Goal: Task Accomplishment & Management: Manage account settings

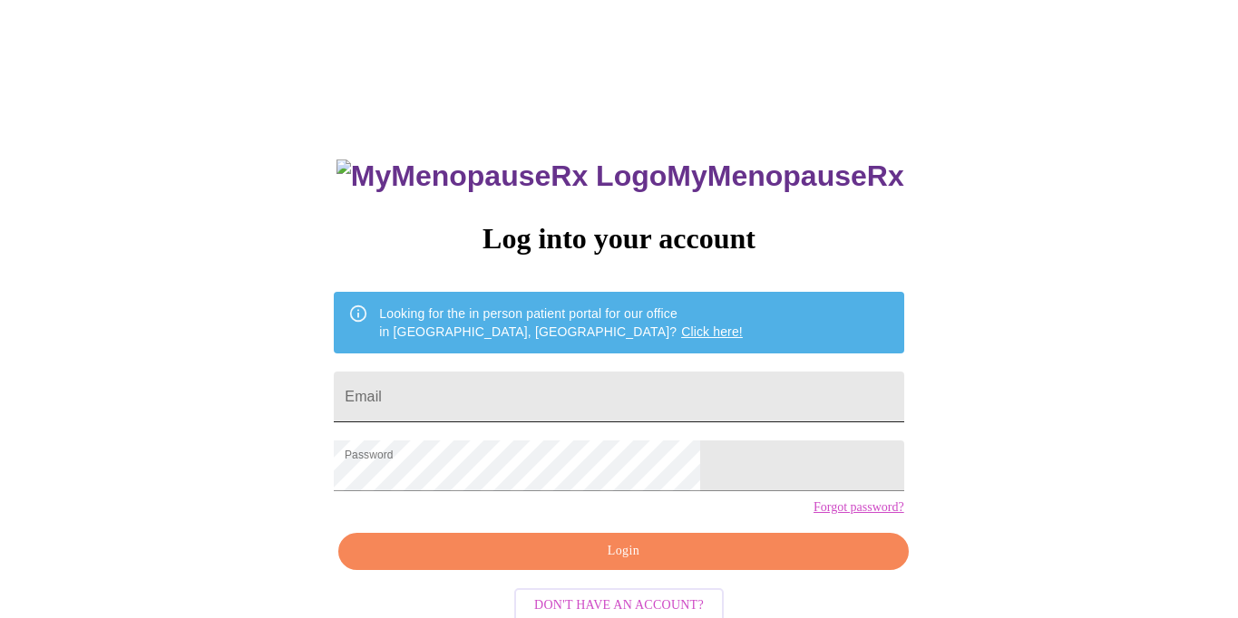
click at [604, 376] on input "Email" at bounding box center [618, 397] width 569 height 51
type input "[EMAIL_ADDRESS][PERSON_NAME][PERSON_NAME][DOMAIN_NAME]"
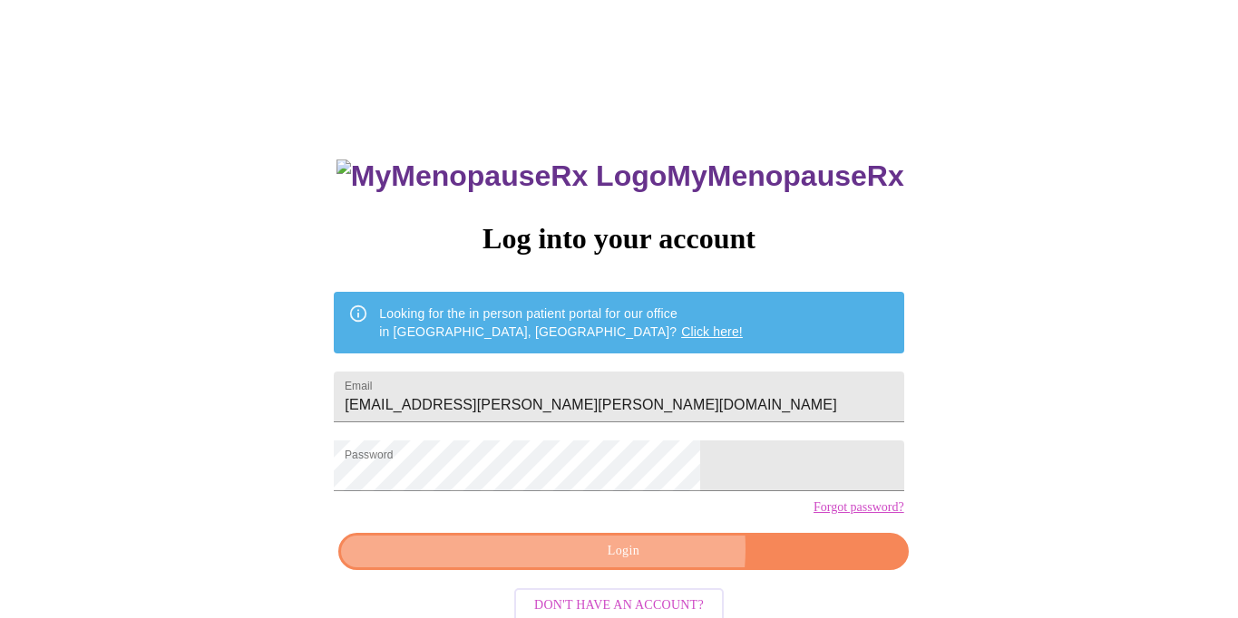
click at [643, 563] on span "Login" at bounding box center [623, 551] width 528 height 23
